Goal: Information Seeking & Learning: Learn about a topic

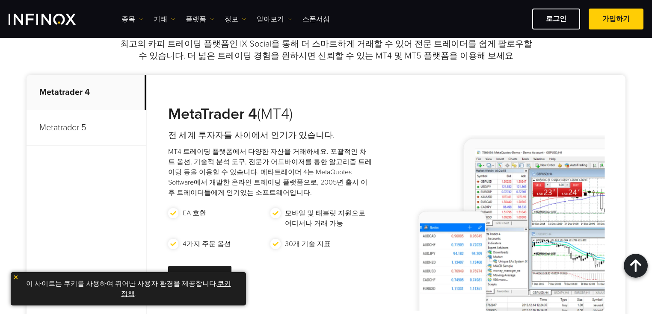
scroll to position [376, 0]
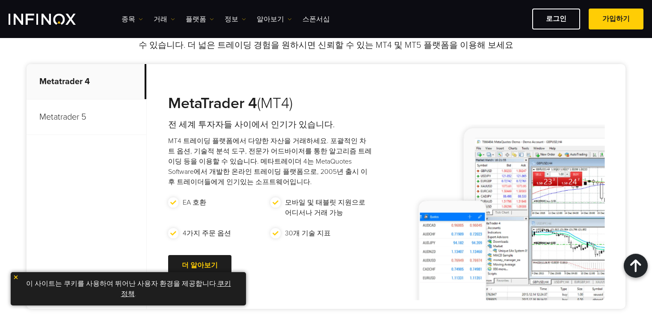
click at [204, 83] on div "MetaTrader 4 (MT4) 전 세계 투자자들 사이에서 인기가 있습니다. MT4 트레이딩 플랫폼에서 다양한 자산을 거래하세요. 포괄적인 …" at bounding box center [262, 186] width 230 height 245
drag, startPoint x: 187, startPoint y: 85, endPoint x: 193, endPoint y: 82, distance: 7.1
click at [188, 84] on div "MetaTrader 4 (MT4) 전 세계 투자자들 사이에서 인기가 있습니다. MT4 트레이딩 플랫폼에서 다양한 자산을 거래하세요. 포괄적인 …" at bounding box center [262, 186] width 230 height 245
drag, startPoint x: 193, startPoint y: 82, endPoint x: 221, endPoint y: 77, distance: 27.8
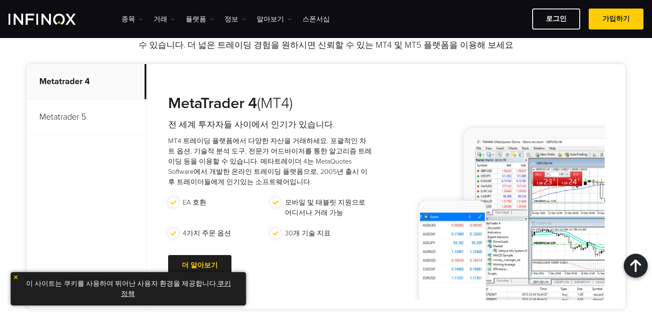
click at [199, 80] on div "MetaTrader 4 (MT4) 전 세계 투자자들 사이에서 인기가 있습니다. MT4 트레이딩 플랫폼에서 다양한 자산을 거래하세요. 포괄적인 …" at bounding box center [262, 186] width 230 height 245
click at [181, 81] on div "MetaTrader 4 (MT4) 전 세계 투자자들 사이에서 인기가 있습니다. MT4 트레이딩 플랫폼에서 다양한 자산을 거래하세요. 포괄적인 …" at bounding box center [262, 186] width 230 height 245
click at [186, 85] on div "MetaTrader 4 (MT4) 전 세계 투자자들 사이에서 인기가 있습니다. MT4 트레이딩 플랫폼에서 다양한 자산을 거래하세요. 포괄적인 …" at bounding box center [262, 186] width 230 height 245
drag, startPoint x: 170, startPoint y: 84, endPoint x: 183, endPoint y: 82, distance: 13.4
click at [172, 83] on div "MetaTrader 4 (MT4) 전 세계 투자자들 사이에서 인기가 있습니다. MT4 트레이딩 플랫폼에서 다양한 자산을 거래하세요. 포괄적인 …" at bounding box center [262, 186] width 230 height 245
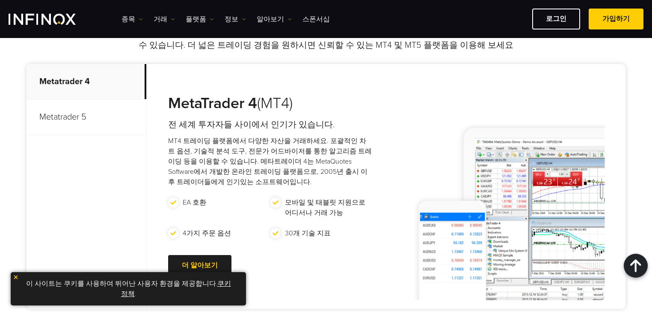
drag, startPoint x: 183, startPoint y: 82, endPoint x: 289, endPoint y: 81, distance: 105.7
click at [185, 82] on div "MetaTrader 4 (MT4) 전 세계 투자자들 사이에서 인기가 있습니다. MT4 트레이딩 플랫폼에서 다양한 자산을 거래하세요. 포괄적인 …" at bounding box center [262, 186] width 230 height 245
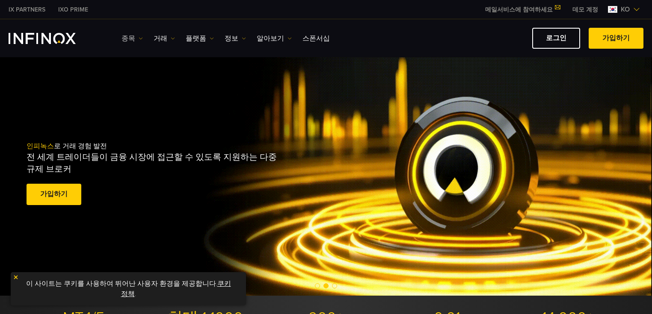
click at [126, 37] on link "종목" at bounding box center [131, 38] width 21 height 10
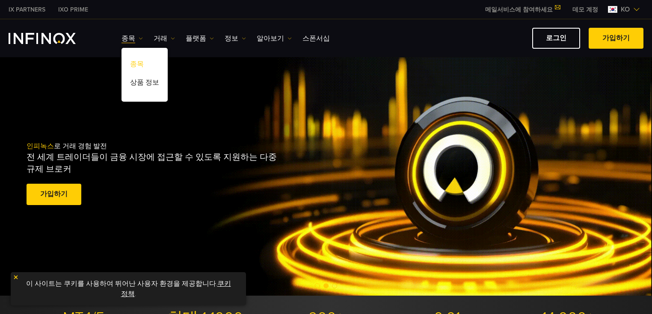
click at [136, 61] on link "종목" at bounding box center [144, 65] width 46 height 18
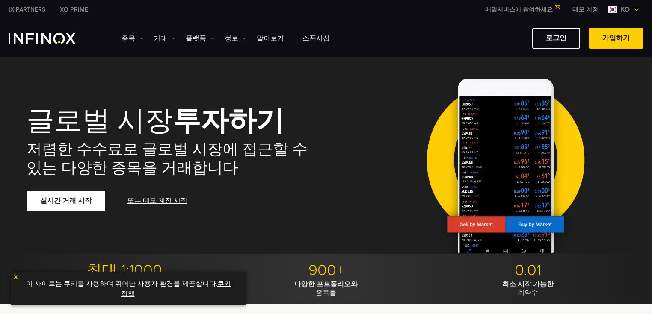
click at [129, 39] on link "종목" at bounding box center [131, 38] width 21 height 10
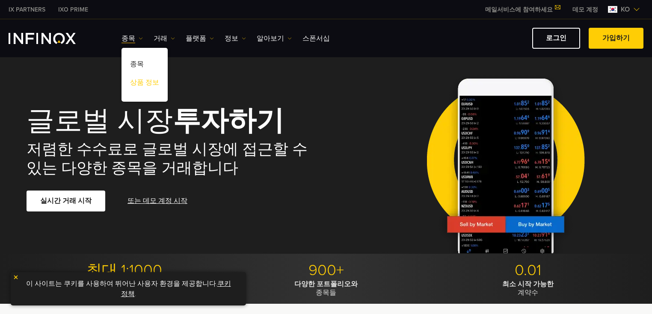
click at [134, 83] on link "상품 정보" at bounding box center [144, 84] width 46 height 18
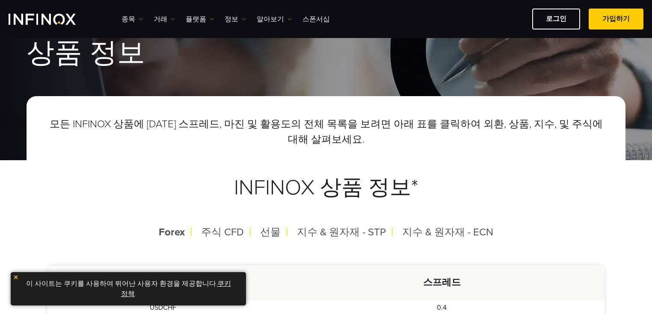
scroll to position [103, 0]
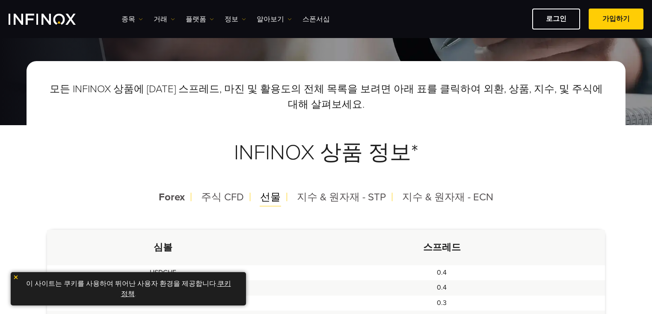
click at [272, 199] on span "선물" at bounding box center [270, 197] width 21 height 12
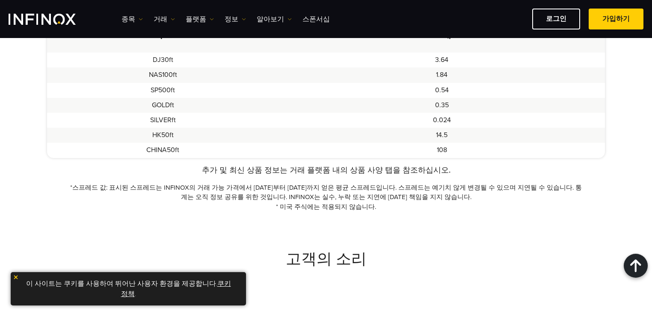
scroll to position [240, 0]
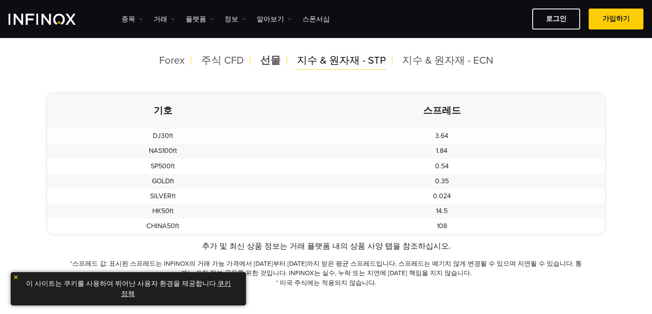
click at [308, 59] on span "지수 & 원자재 - STP" at bounding box center [341, 60] width 89 height 12
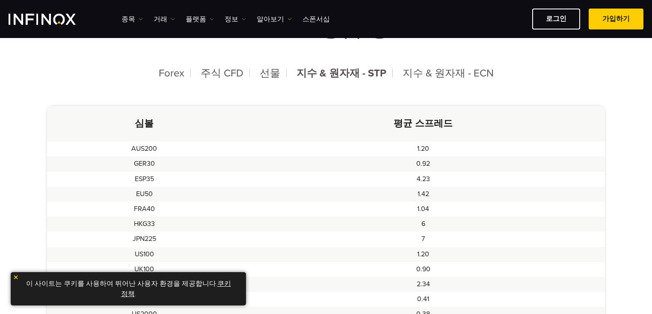
scroll to position [205, 0]
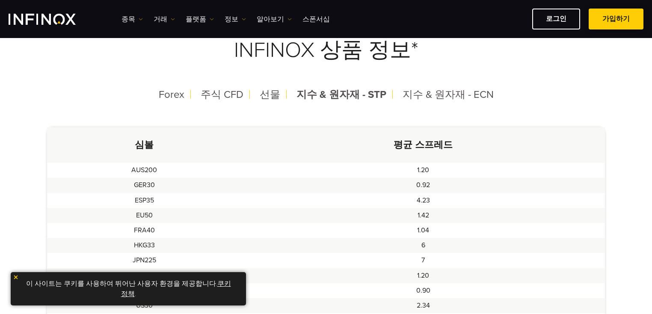
click at [609, 15] on link "가입하기" at bounding box center [616, 19] width 55 height 21
